Goal: Check status

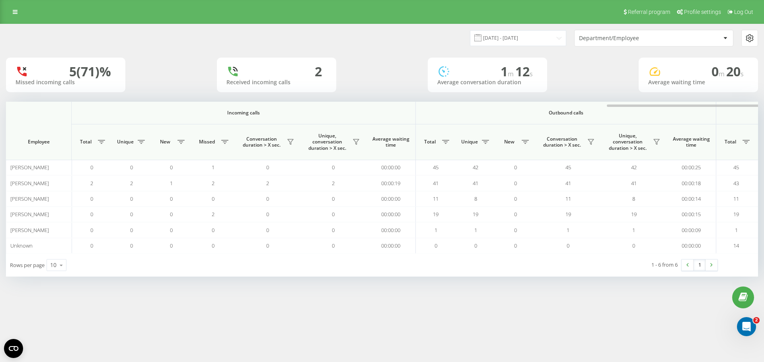
scroll to position [0, 358]
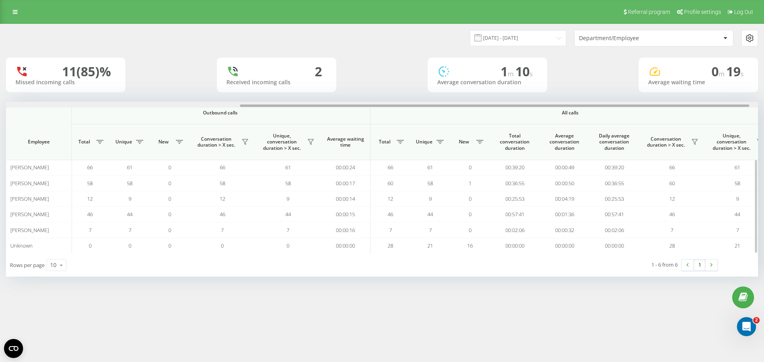
scroll to position [0, 358]
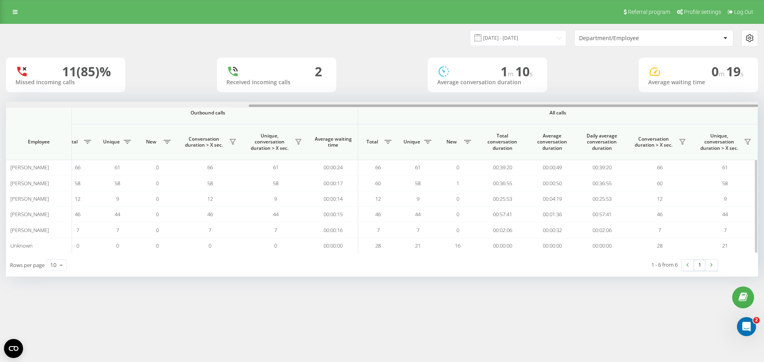
drag, startPoint x: 480, startPoint y: 105, endPoint x: 732, endPoint y: 107, distance: 251.4
click at [732, 107] on div at bounding box center [503, 106] width 509 height 2
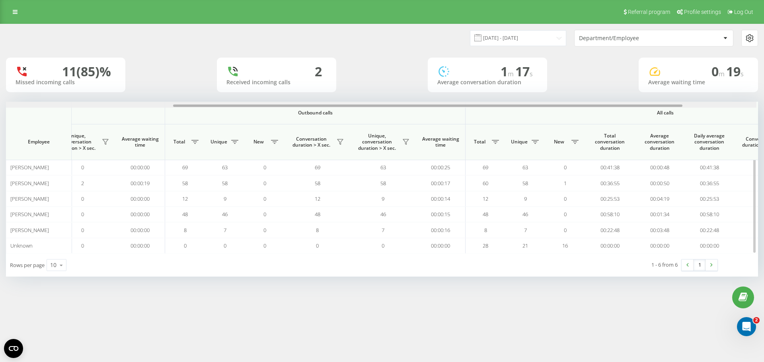
scroll to position [0, 249]
drag, startPoint x: 500, startPoint y: 105, endPoint x: 669, endPoint y: 127, distance: 170.1
click at [669, 127] on div "Incoming calls Outbound calls All calls Employee Total Unique New Missed Conver…" at bounding box center [382, 178] width 752 height 152
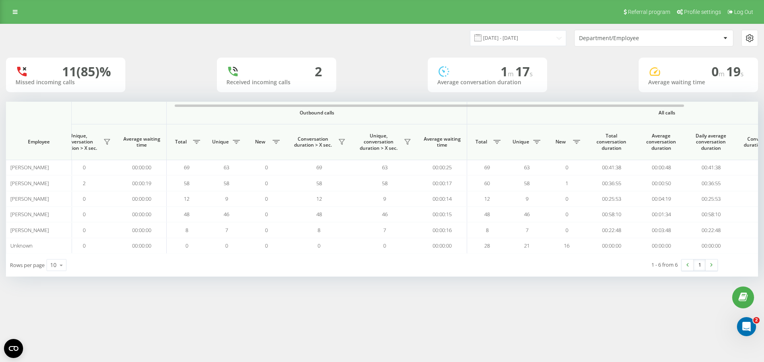
click at [662, 313] on div "Referral program Profile settings Log Out [DATE] - [DATE] Department/Employee 1…" at bounding box center [382, 181] width 764 height 362
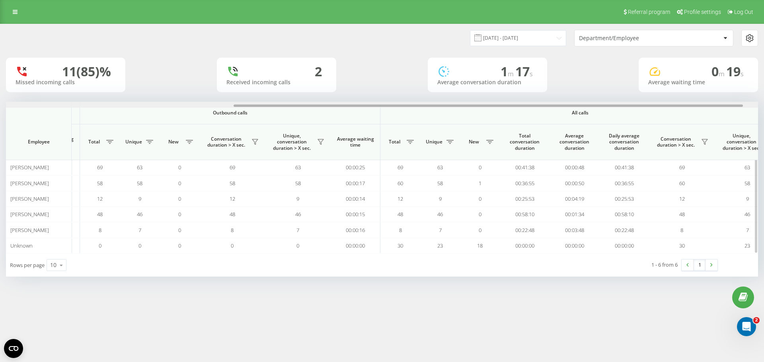
scroll to position [0, 336]
drag, startPoint x: 455, startPoint y: 107, endPoint x: 683, endPoint y: 107, distance: 228.0
click at [683, 107] on div at bounding box center [488, 106] width 509 height 2
